Goal: Task Accomplishment & Management: Manage account settings

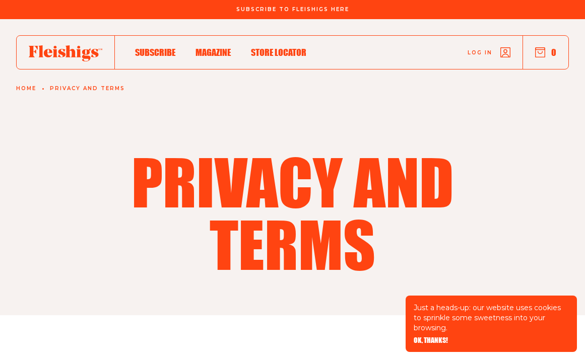
click at [504, 55] on icon "button" at bounding box center [505, 52] width 10 height 10
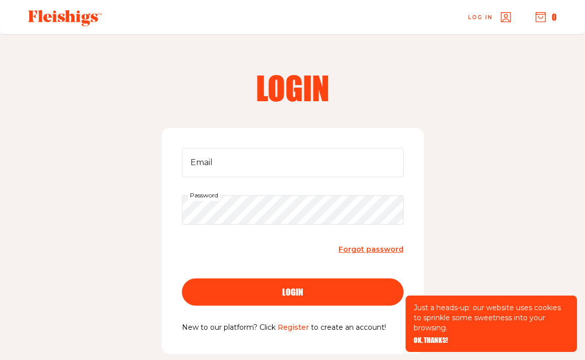
click at [293, 325] on link "Register" at bounding box center [292, 327] width 31 height 9
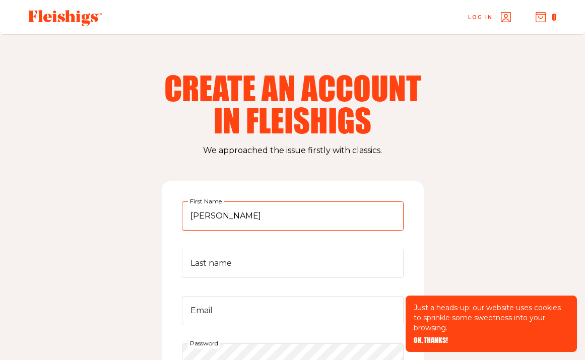
type input "[PERSON_NAME]"
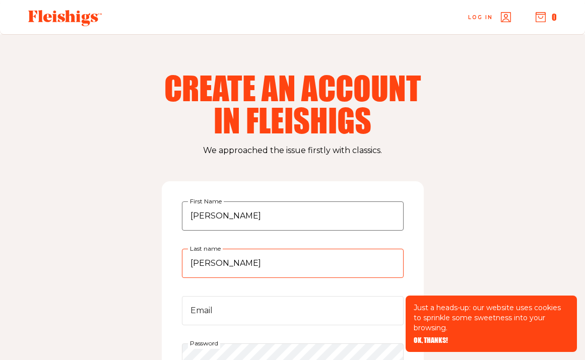
type input "rosenberg"
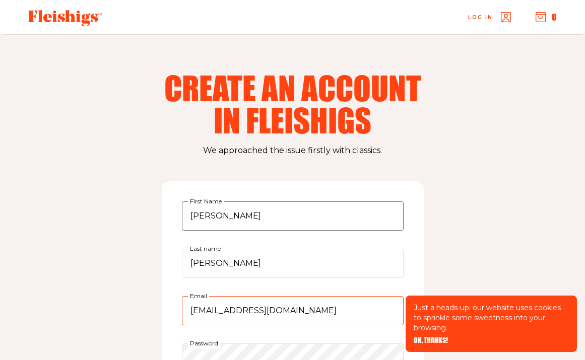
type input "mrosenberg326@yahoo.com"
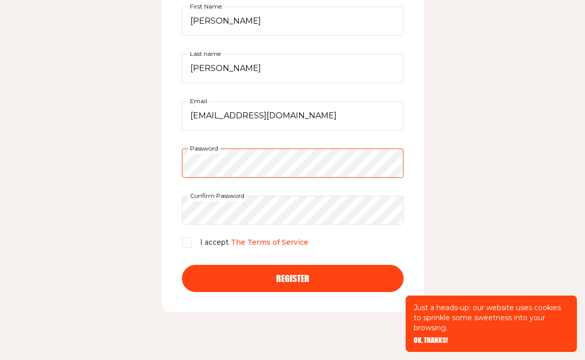
scroll to position [207, 0]
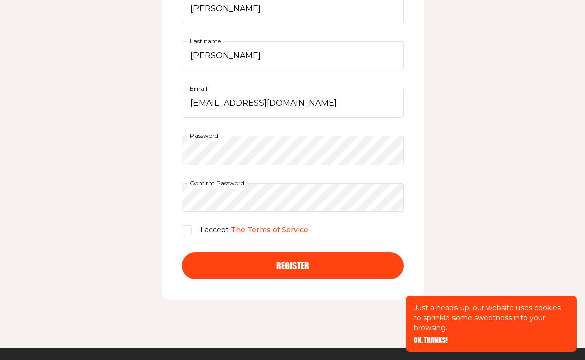
click at [189, 231] on input "I accept The Terms of Service" at bounding box center [187, 230] width 10 height 10
checkbox input "true"
click at [284, 260] on button "Register" at bounding box center [293, 265] width 222 height 27
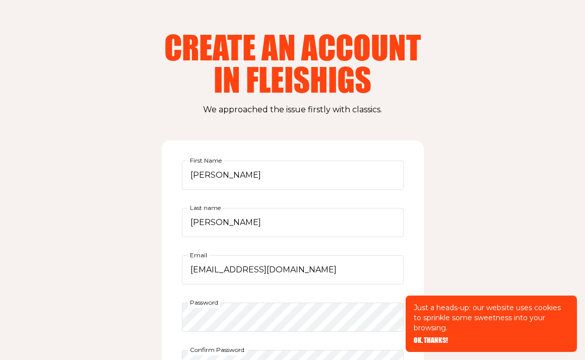
scroll to position [11, 0]
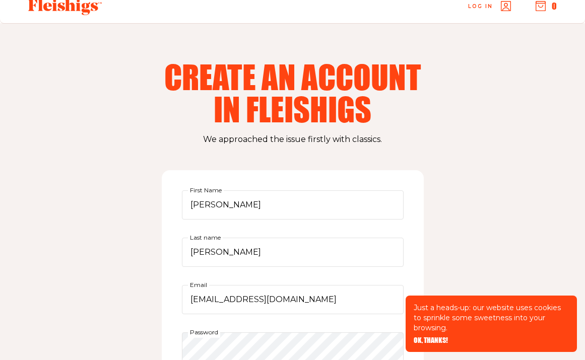
click at [503, 9] on use "button" at bounding box center [506, 7] width 10 height 10
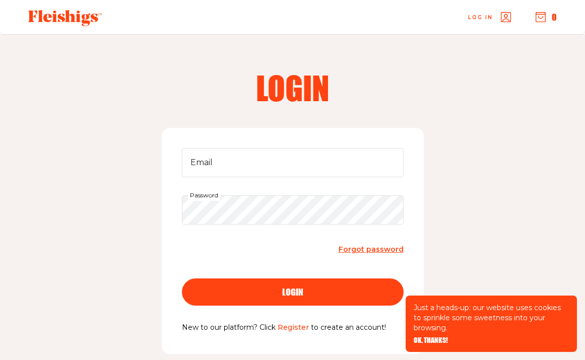
click at [357, 251] on span "Forgot password" at bounding box center [370, 249] width 65 height 9
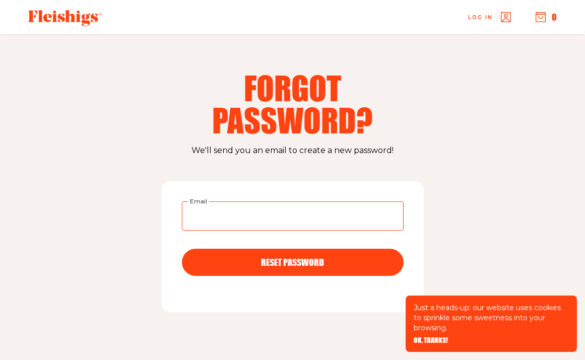
click at [249, 225] on input "Email" at bounding box center [293, 215] width 222 height 29
type input "mrosenberg326@yahoo.com"
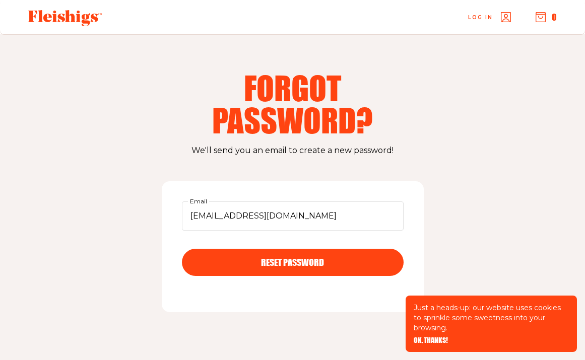
click at [258, 266] on div "RESET PASSWORD" at bounding box center [292, 262] width 181 height 9
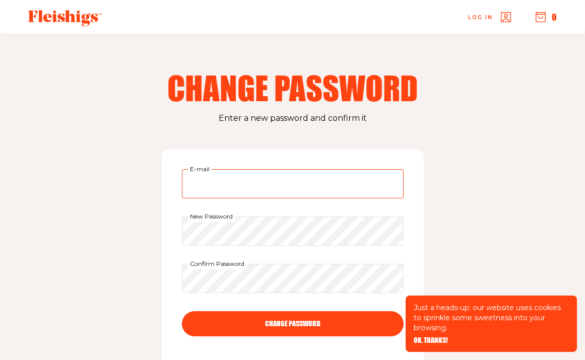
click at [254, 189] on input "E-mail" at bounding box center [293, 183] width 222 height 29
type input "[EMAIL_ADDRESS][DOMAIN_NAME]"
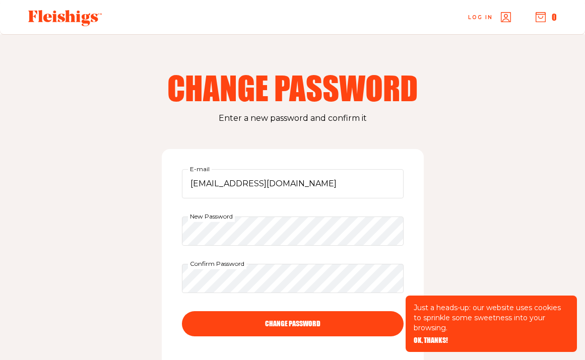
click at [308, 322] on button "CHANGE PASSWORD" at bounding box center [293, 323] width 222 height 25
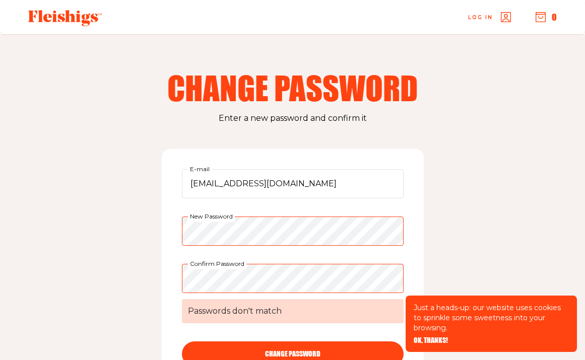
click at [161, 232] on div "Change Password Enter a new password and confirm it mrosenberg326@yahoo.com E-m…" at bounding box center [292, 242] width 585 height 417
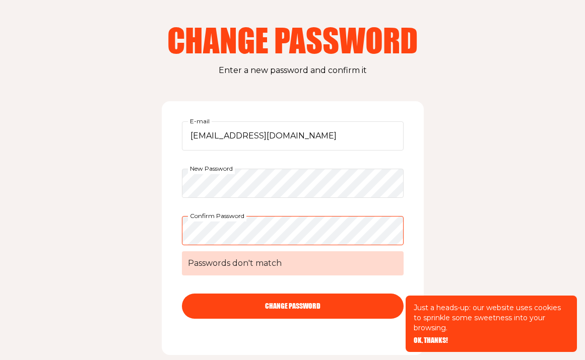
scroll to position [61, 0]
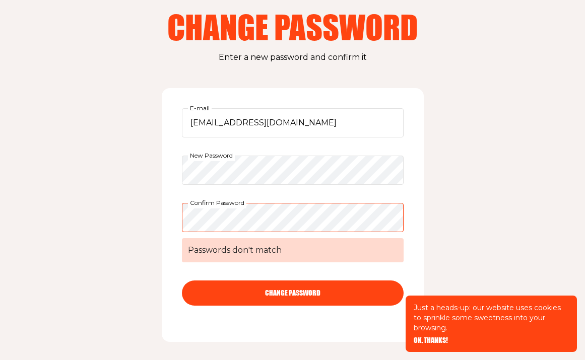
click at [366, 291] on button "CHANGE PASSWORD" at bounding box center [293, 293] width 222 height 25
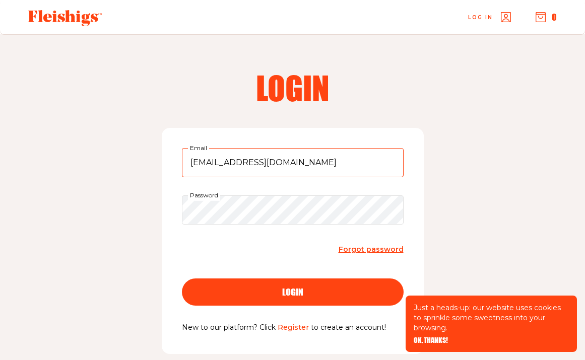
type input "mrosenberg326@yahoo.com"
click at [305, 293] on div "login" at bounding box center [292, 292] width 181 height 9
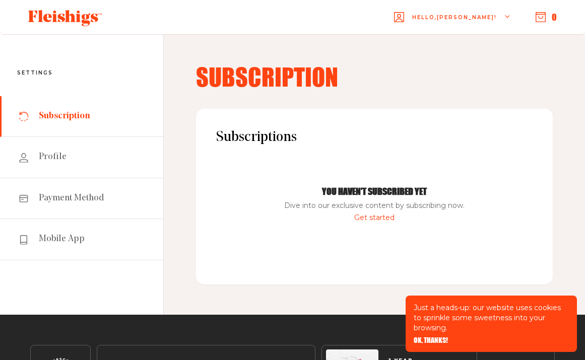
click at [47, 117] on span "Subscription" at bounding box center [64, 116] width 51 height 12
click at [431, 337] on span "OK, THANKS!" at bounding box center [430, 333] width 34 height 7
